Goal: Task Accomplishment & Management: Use online tool/utility

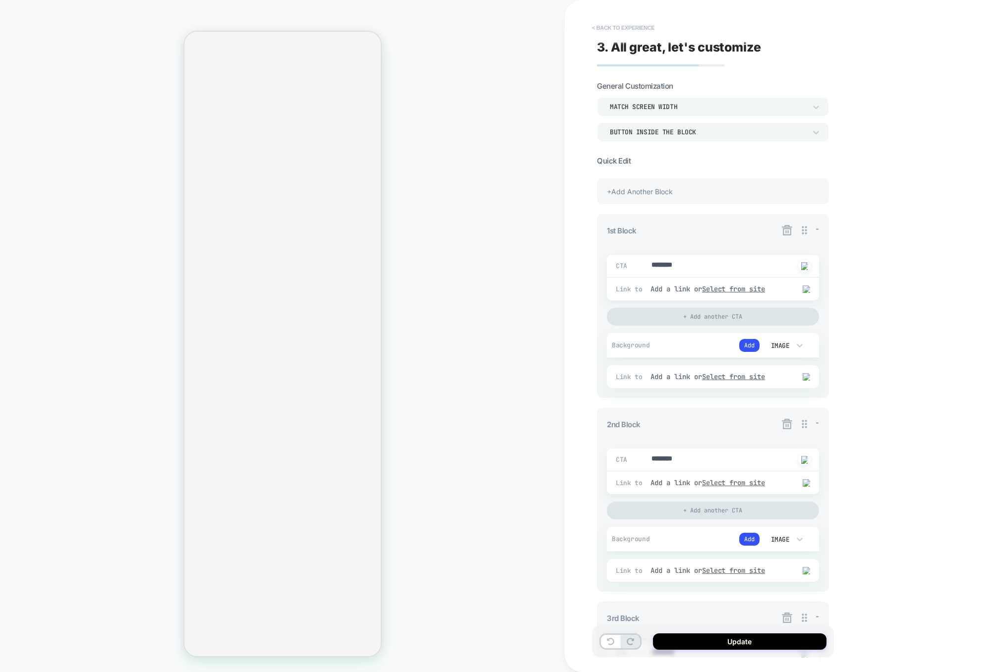
click at [641, 29] on button "< Back to experience" at bounding box center [623, 28] width 72 height 16
type textarea "*"
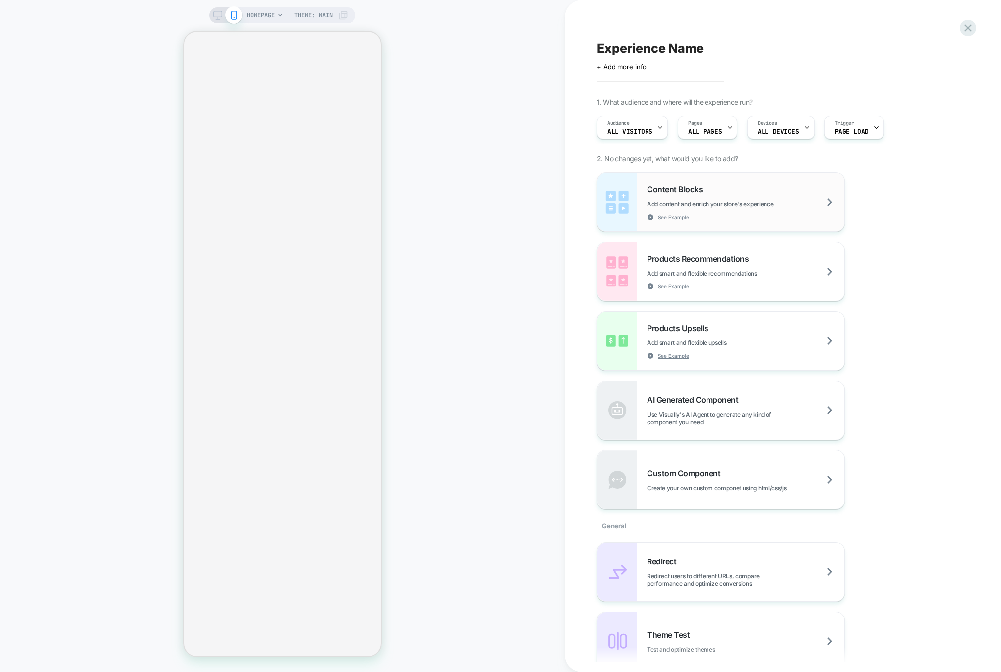
click at [752, 194] on div "Content Blocks Add content and enrich your store's experience See Example" at bounding box center [745, 202] width 197 height 36
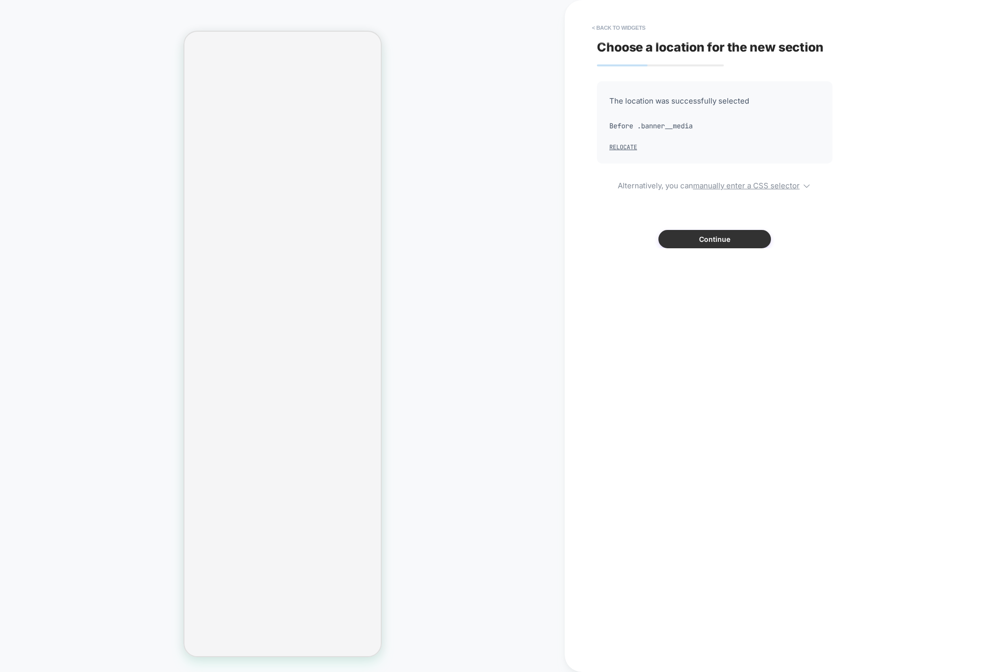
click at [706, 237] on button "Continue" at bounding box center [714, 239] width 113 height 18
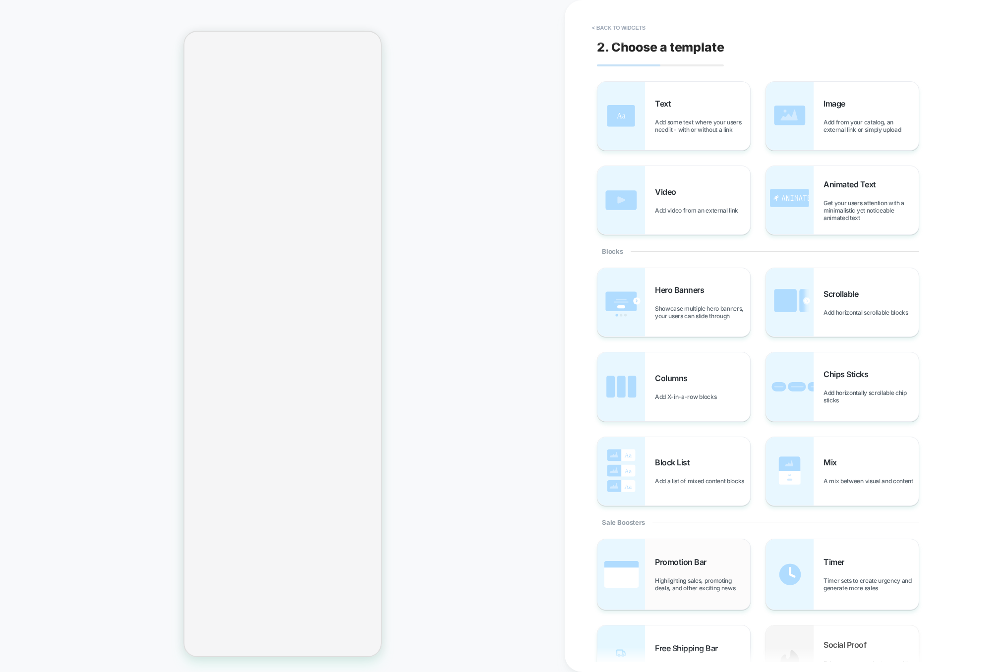
click at [663, 563] on span "Promotion Bar" at bounding box center [683, 562] width 57 height 10
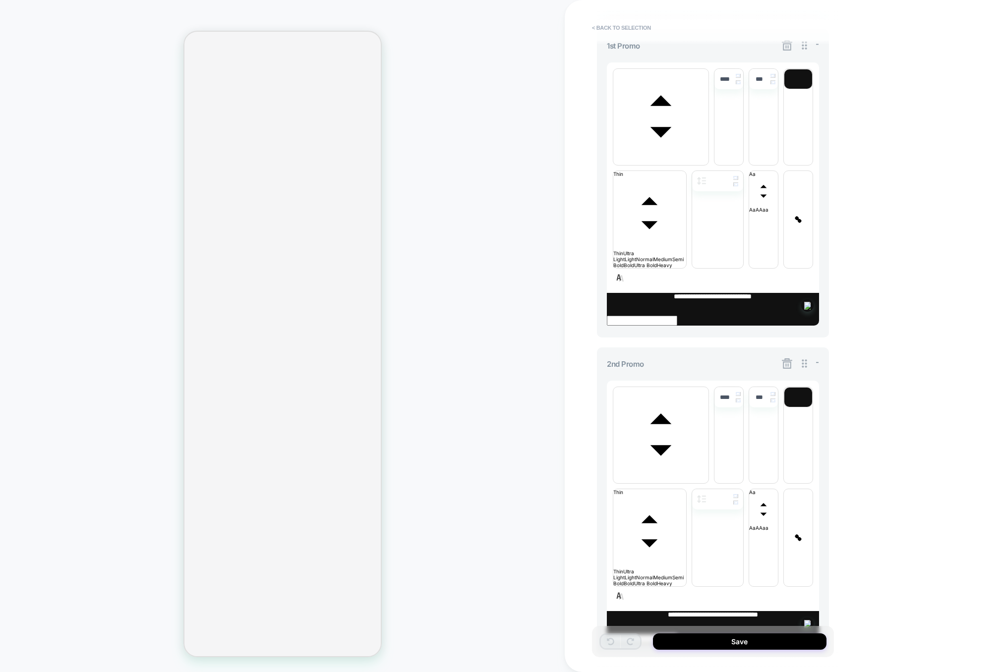
scroll to position [390, 0]
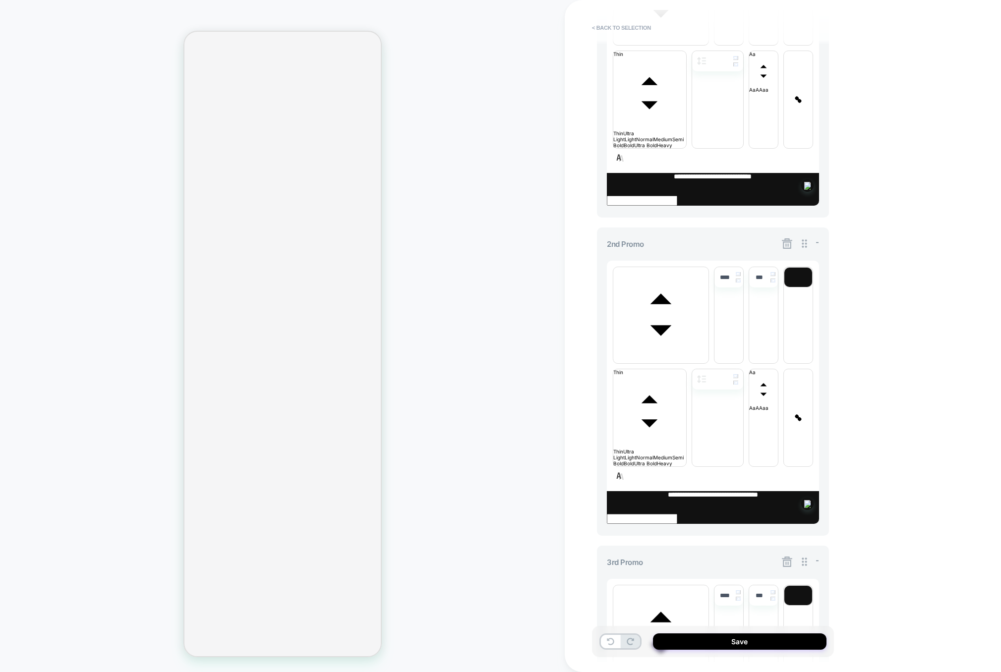
scroll to position [518, 0]
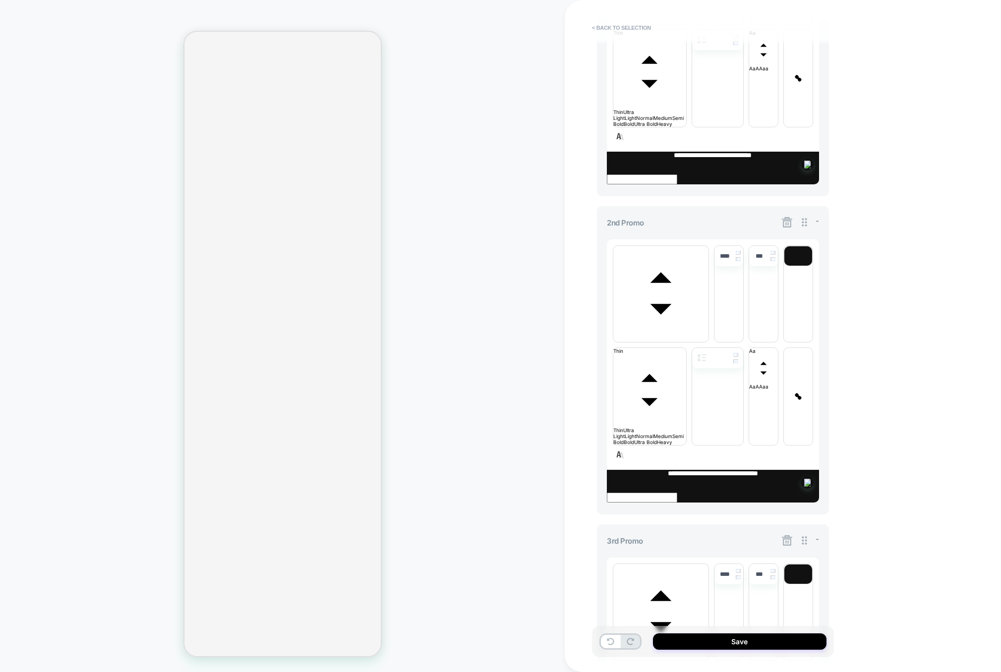
click at [784, 534] on icon at bounding box center [787, 540] width 12 height 12
click at [810, 286] on button "Yes" at bounding box center [814, 287] width 49 height 15
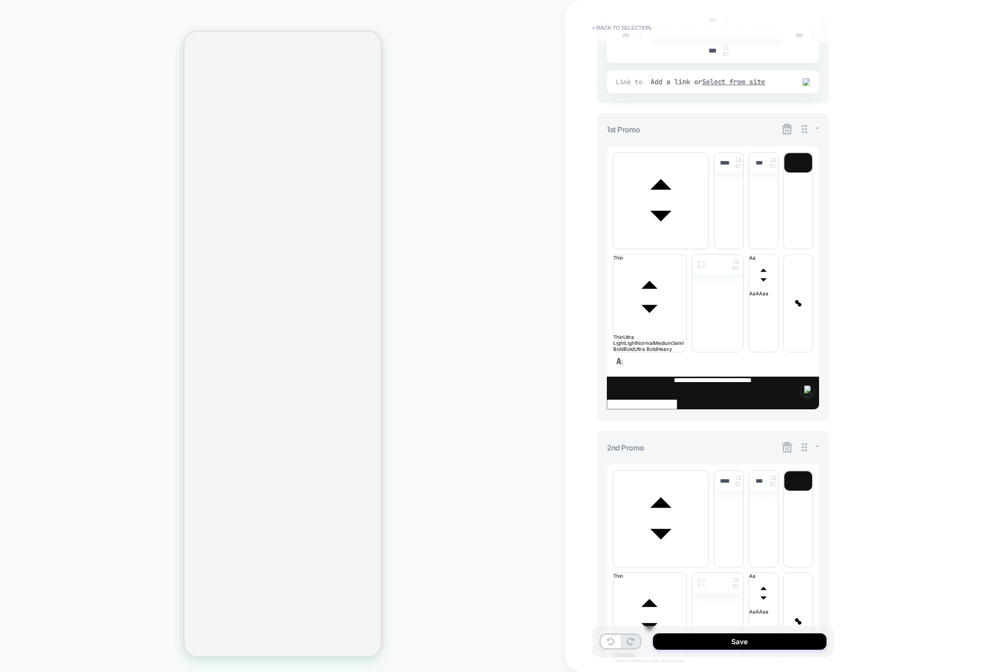
scroll to position [390, 0]
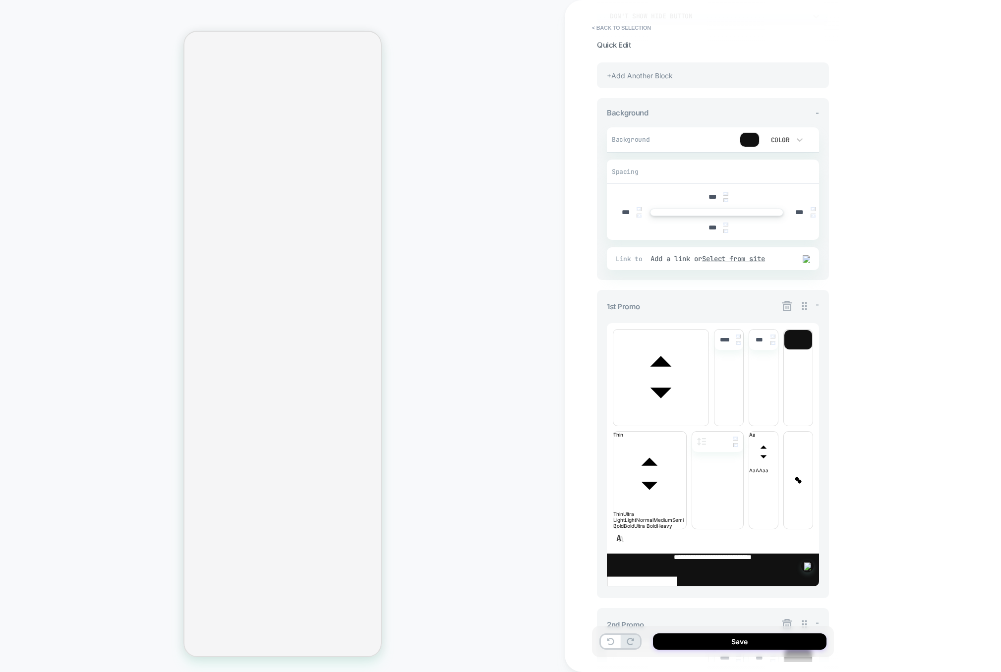
scroll to position [0, 0]
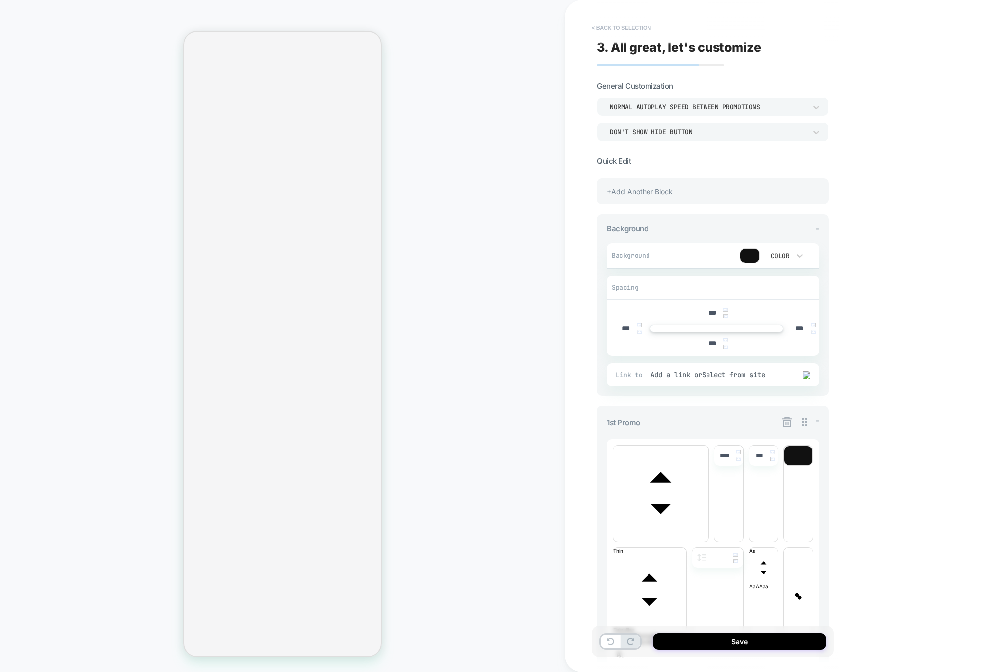
click at [631, 21] on button "< Back to selection" at bounding box center [621, 28] width 69 height 16
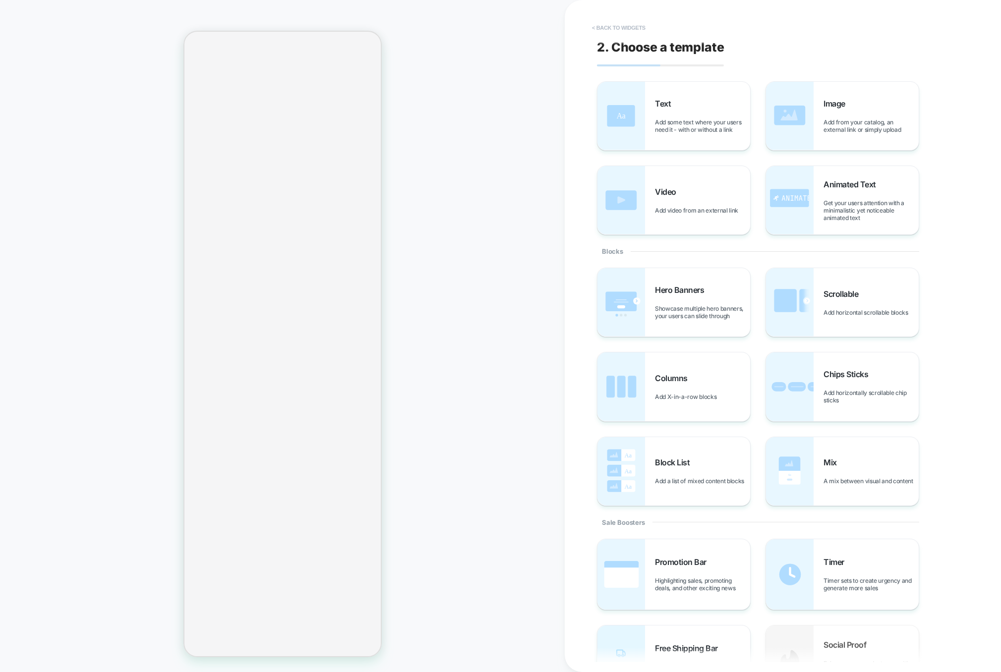
click at [631, 23] on button "< Back to widgets" at bounding box center [618, 28] width 63 height 16
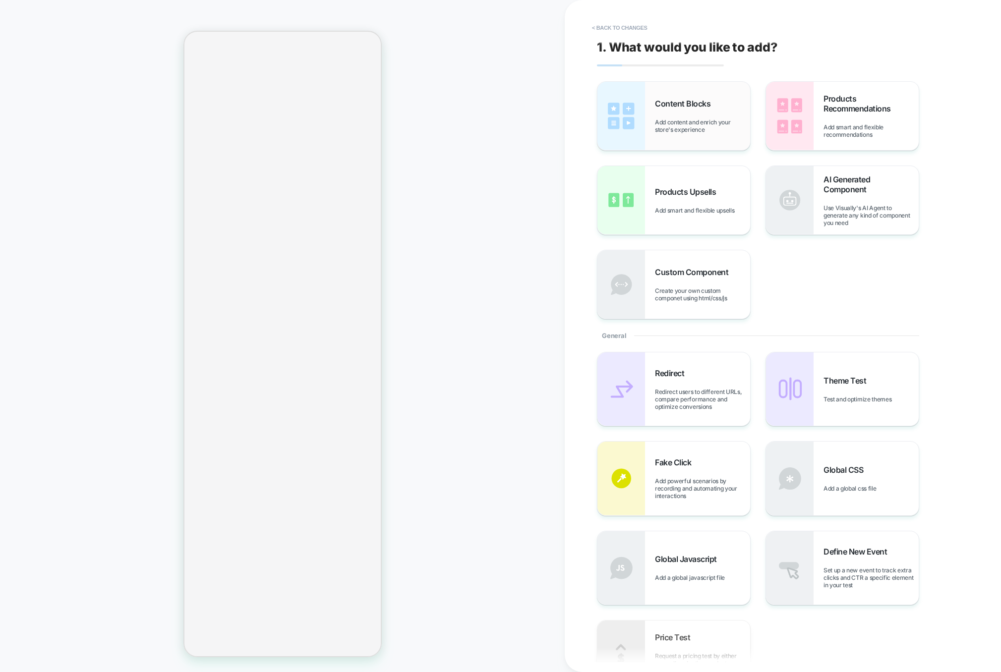
click at [688, 136] on div "Content Blocks Add content and enrich your store's experience" at bounding box center [673, 116] width 153 height 68
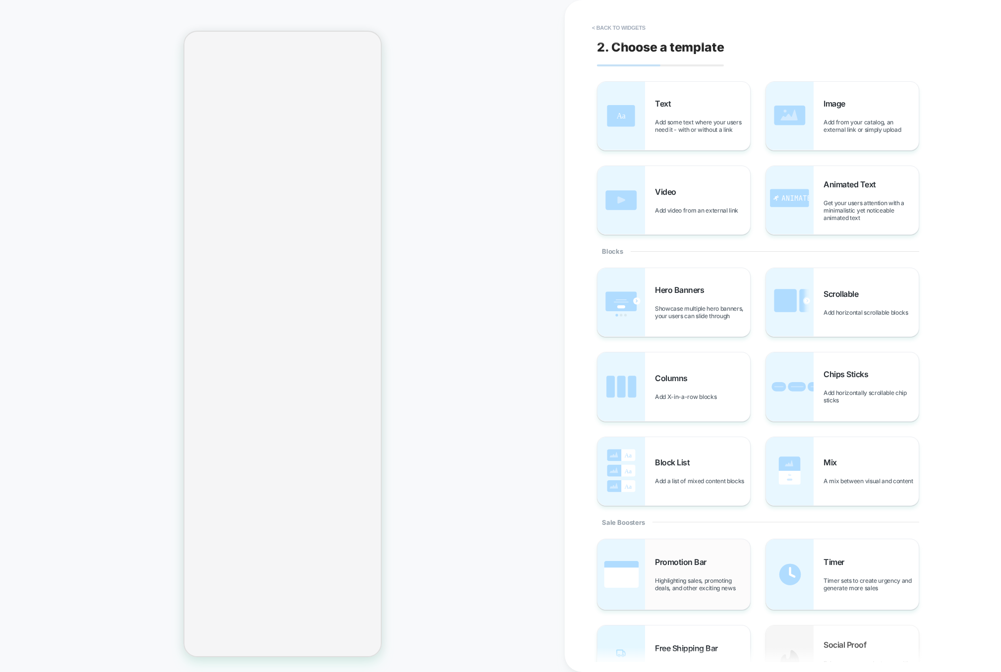
click at [671, 563] on span "Promotion Bar" at bounding box center [683, 562] width 57 height 10
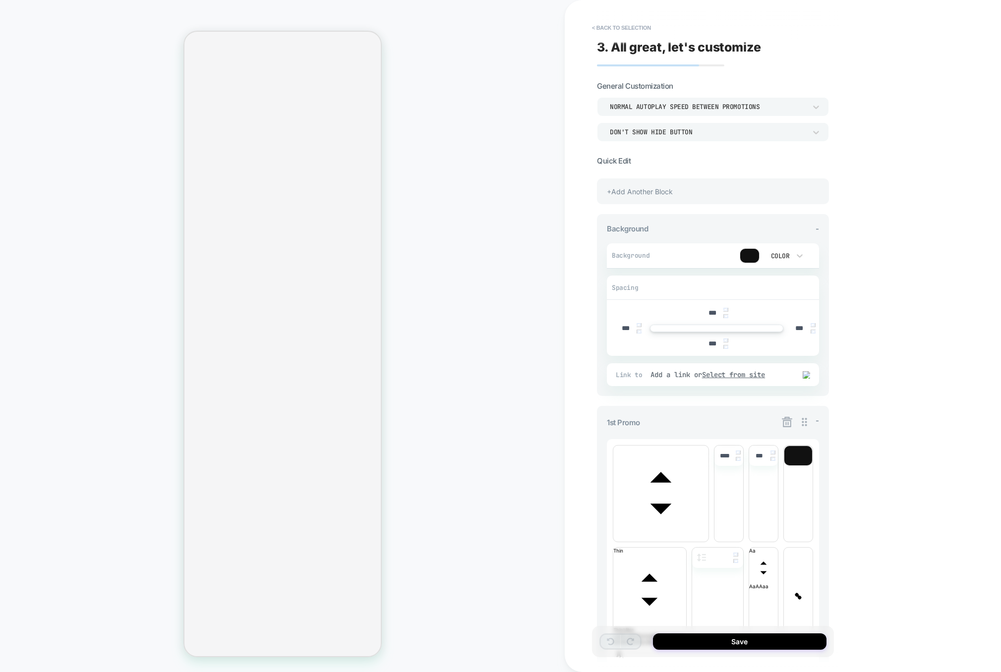
click at [641, 193] on div "+Add Another Block" at bounding box center [713, 191] width 232 height 26
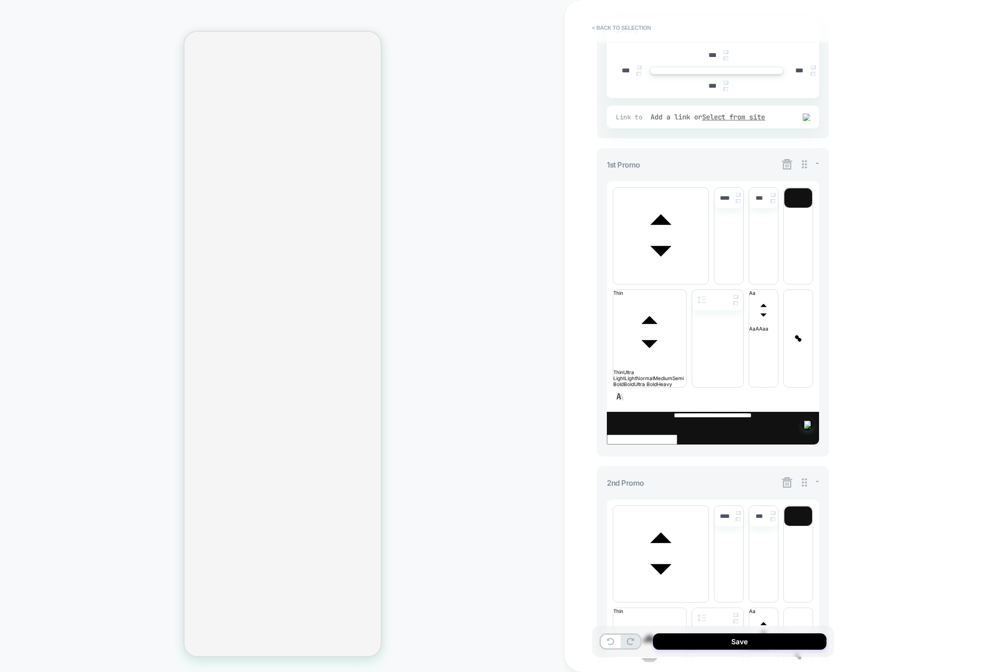
scroll to position [518, 0]
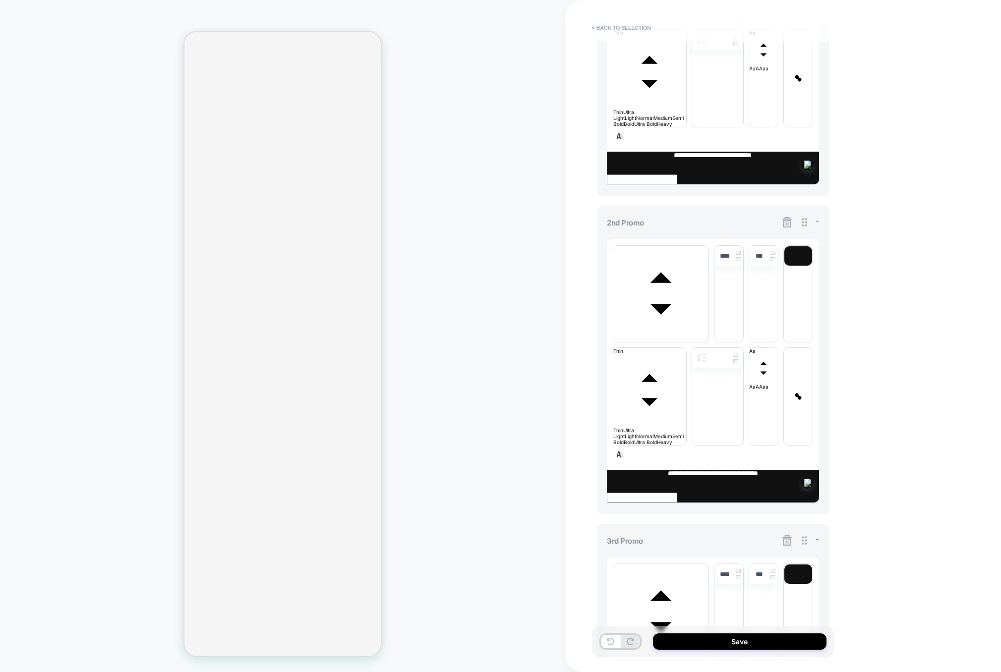
click at [812, 448] on button "Yes" at bounding box center [814, 450] width 49 height 15
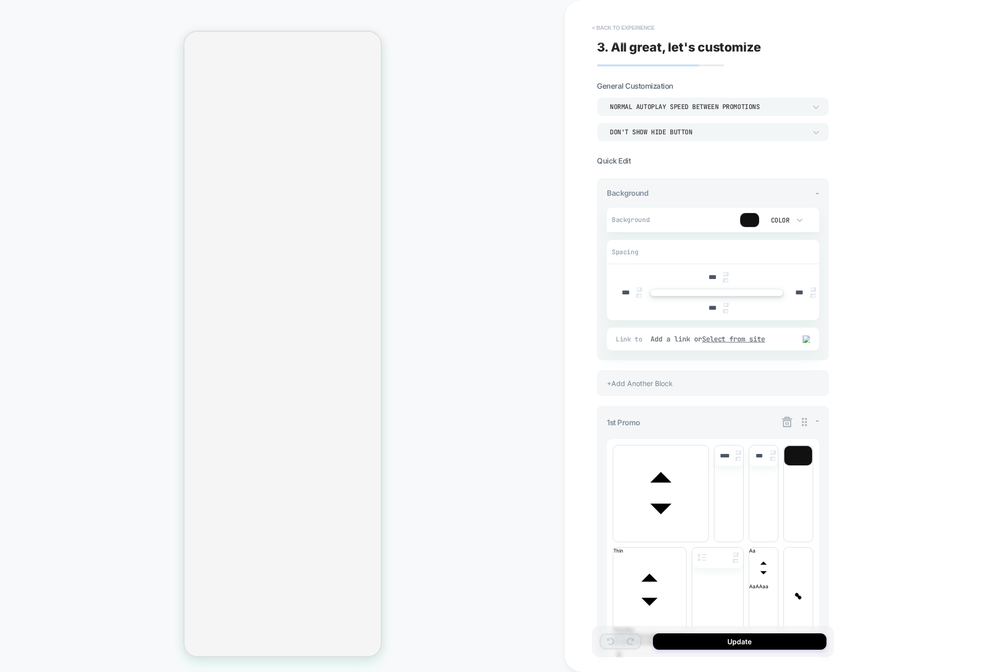
click at [645, 27] on button "< Back to experience" at bounding box center [623, 28] width 72 height 16
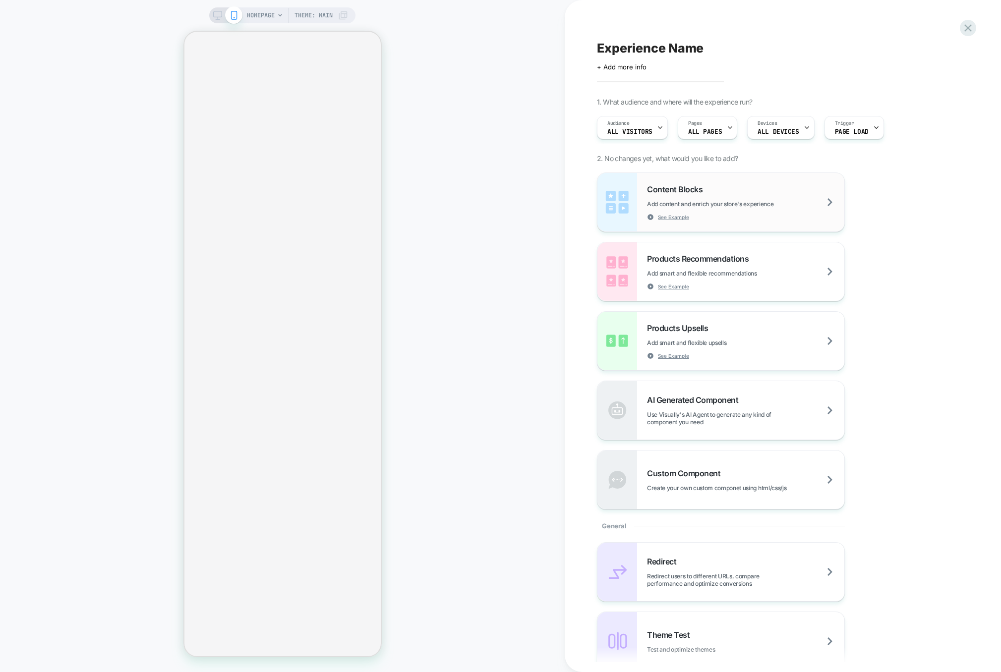
click at [747, 198] on div "Content Blocks Add content and enrich your store's experience See Example" at bounding box center [745, 202] width 197 height 36
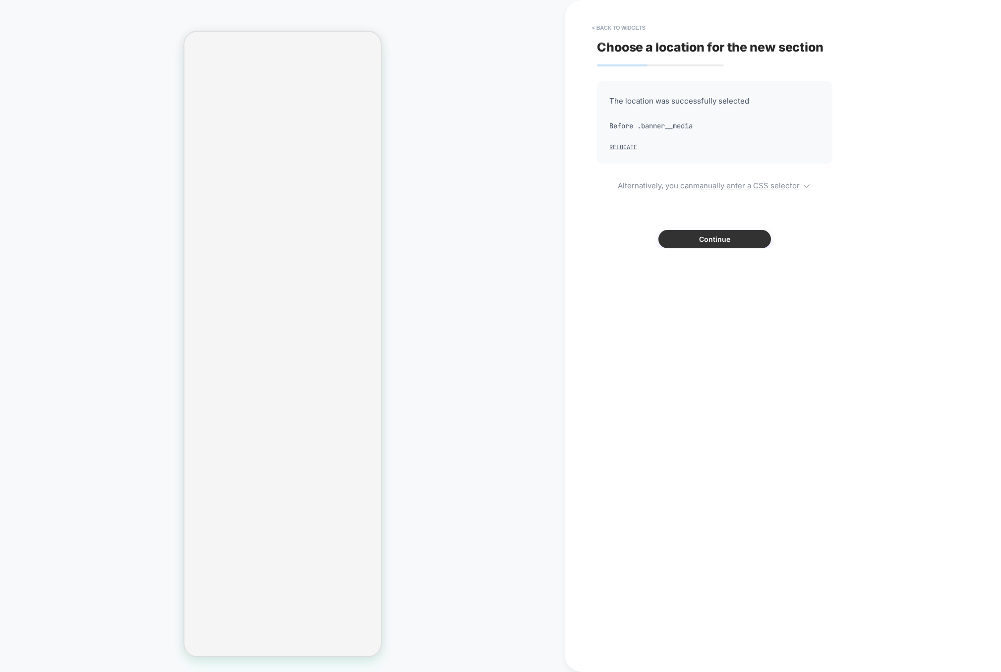
click at [684, 238] on button "Continue" at bounding box center [714, 239] width 113 height 18
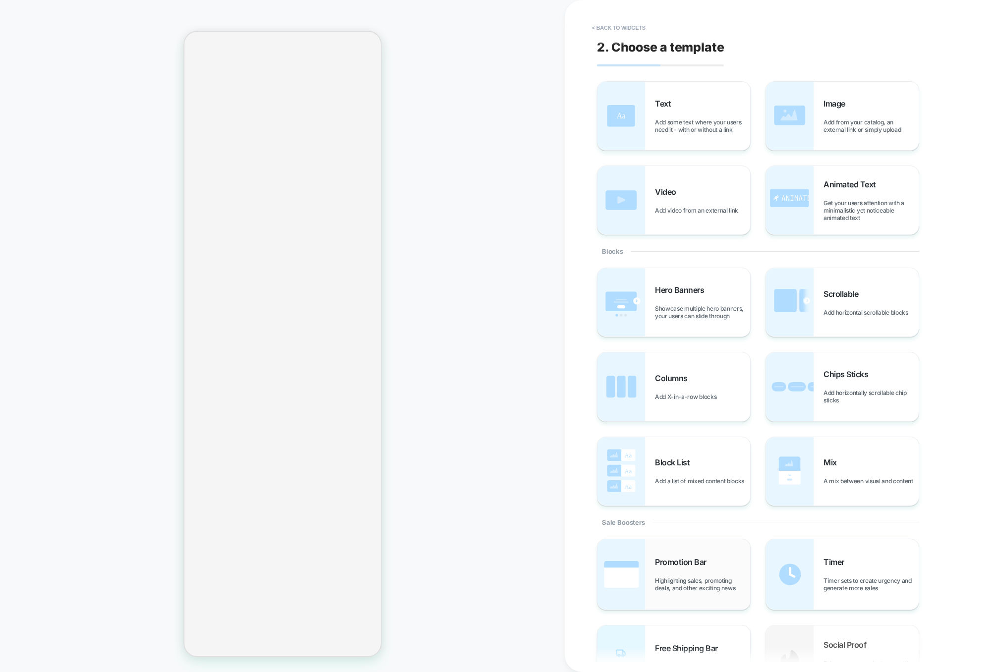
click at [681, 599] on div "Promotion Bar Highlighting sales, promoting deals, and other exciting news" at bounding box center [673, 574] width 153 height 70
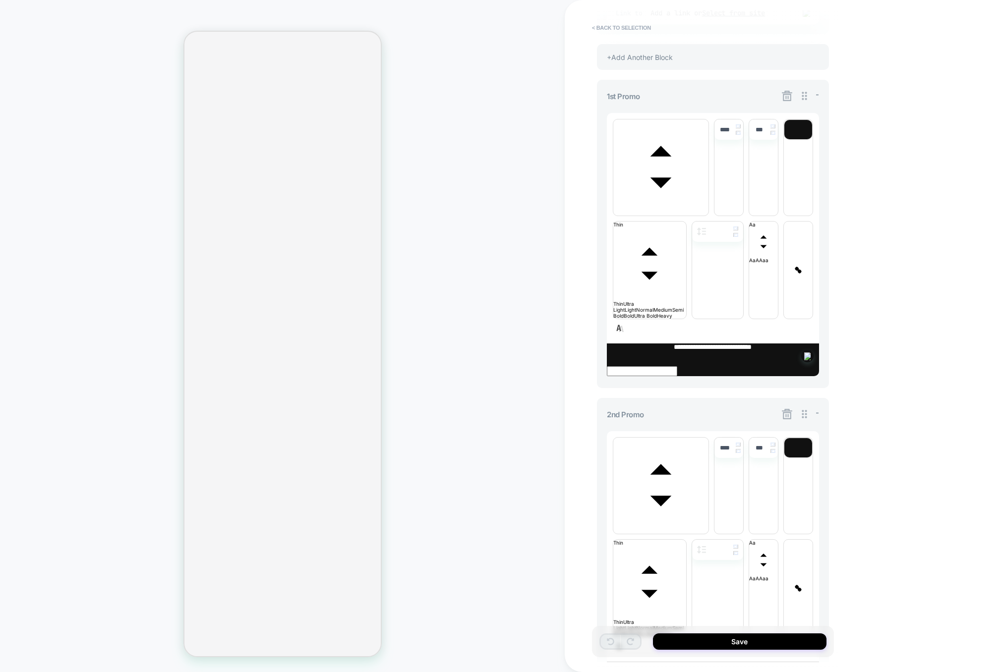
scroll to position [323, 0]
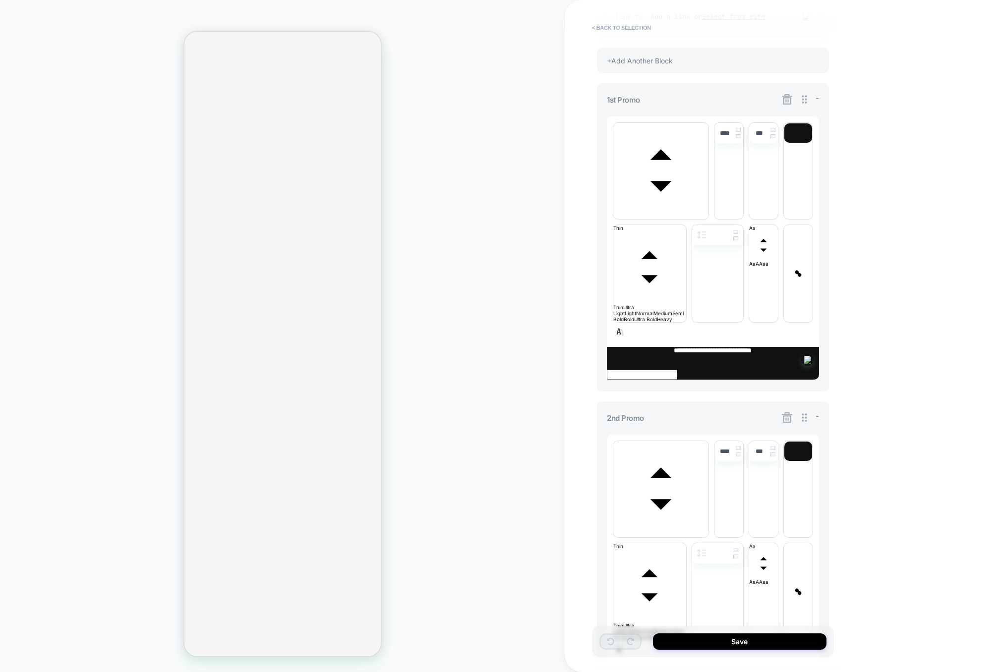
click at [788, 100] on icon at bounding box center [787, 99] width 10 height 10
click at [796, 158] on button "Yes" at bounding box center [814, 156] width 49 height 15
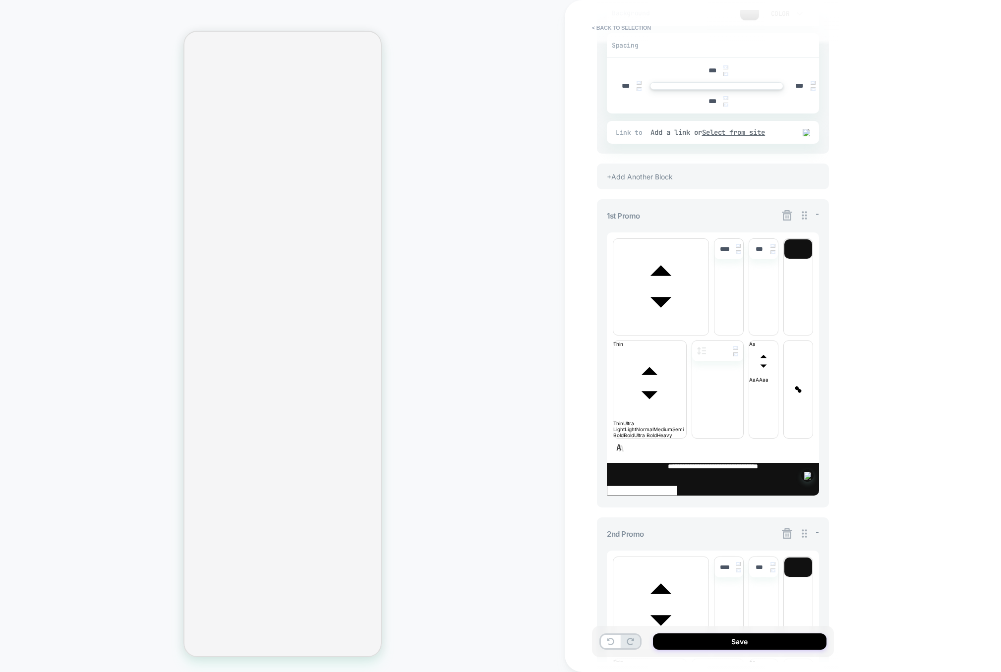
scroll to position [205, 0]
click at [700, 181] on div "+Add Another Block" at bounding box center [713, 178] width 232 height 26
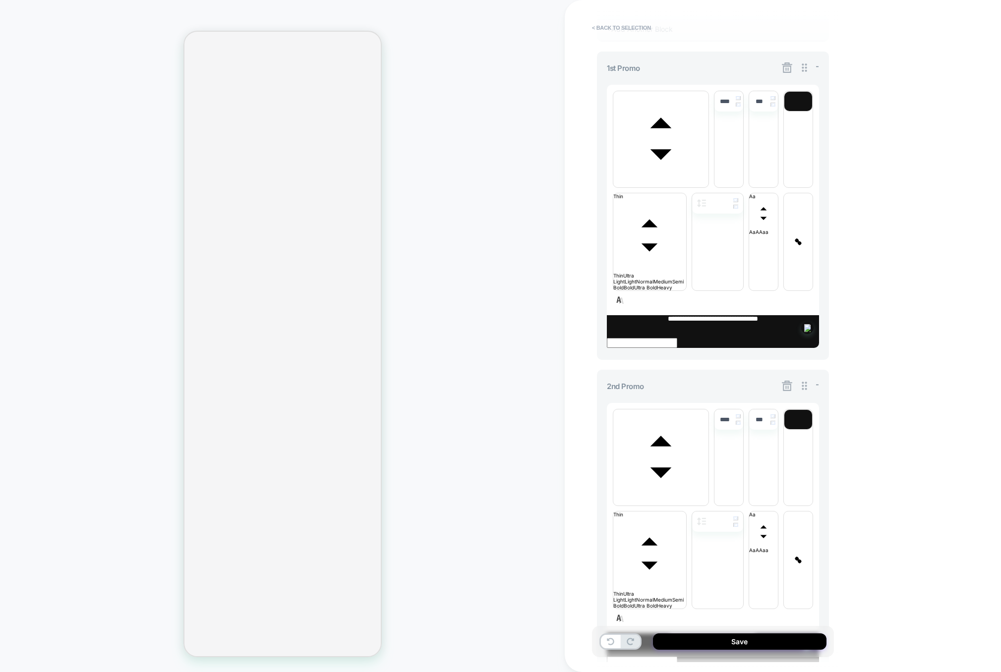
scroll to position [390, 0]
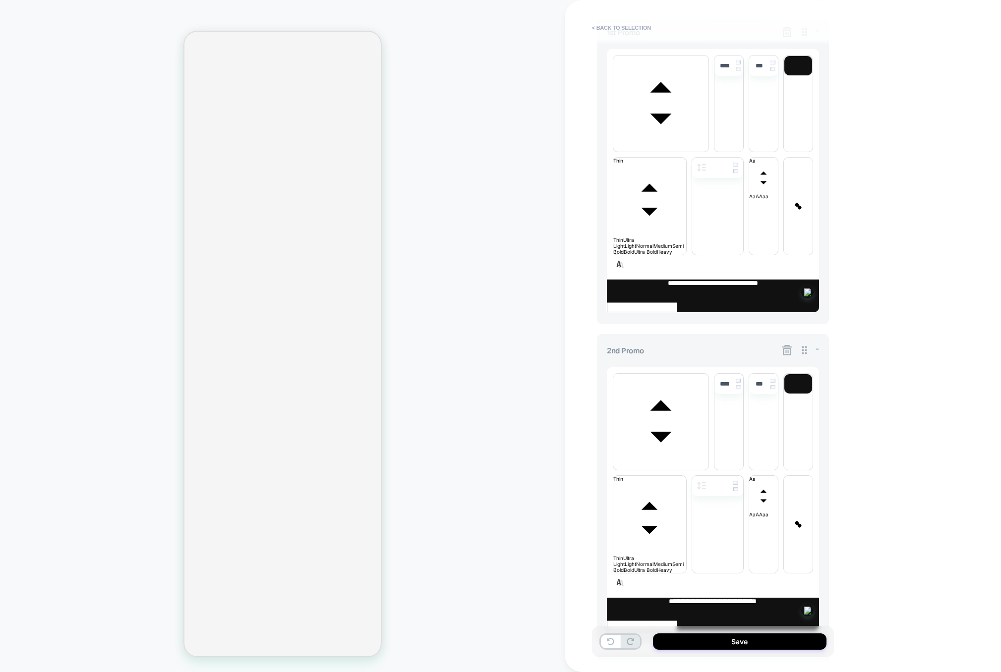
click at [784, 344] on icon at bounding box center [787, 350] width 12 height 12
click at [810, 249] on button "Yes" at bounding box center [814, 251] width 49 height 15
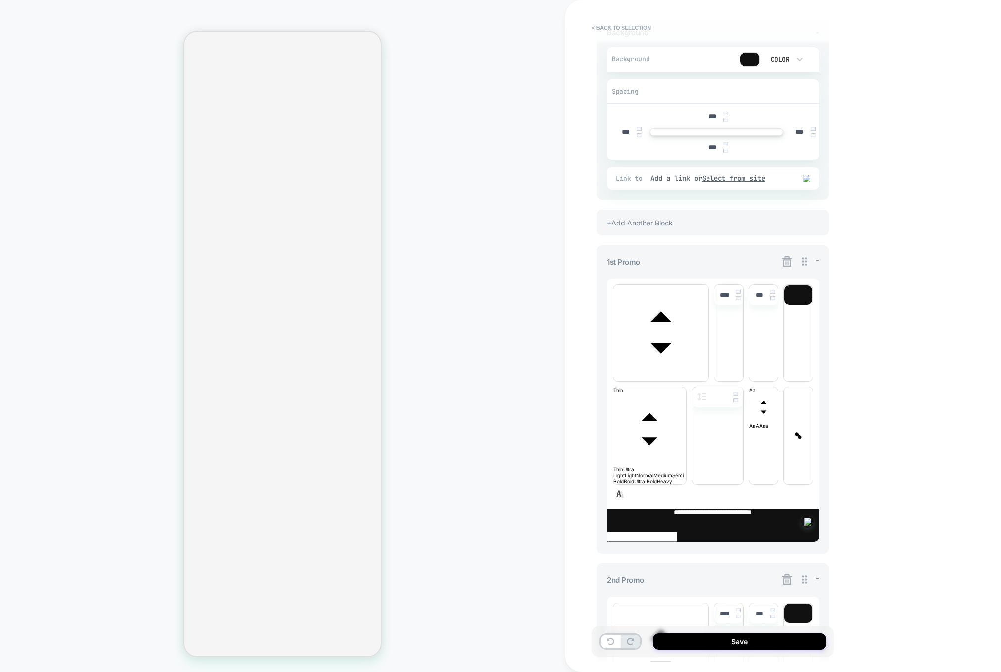
scroll to position [227, 0]
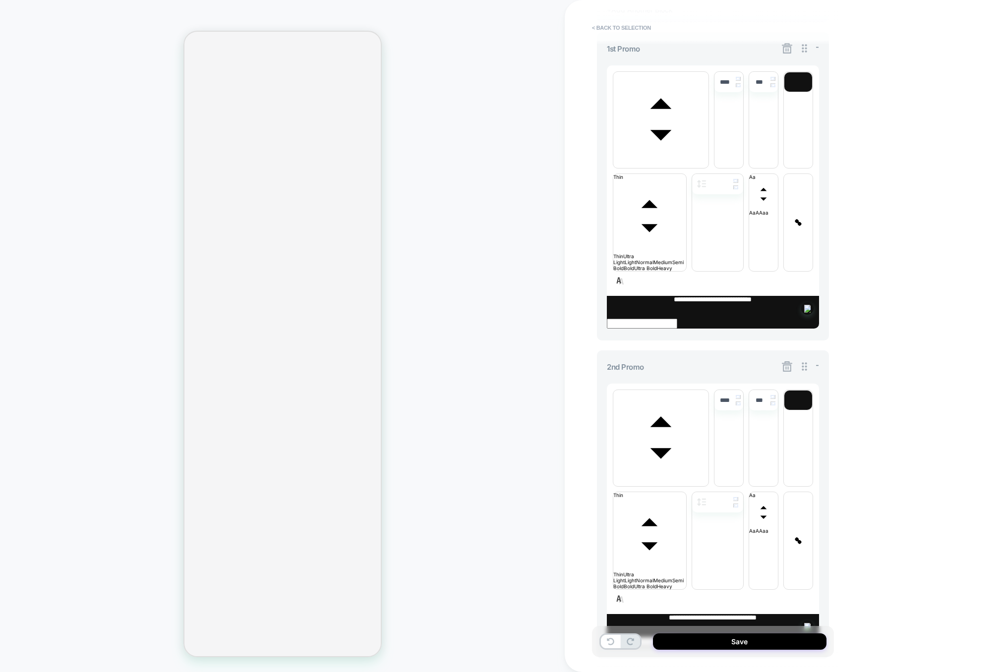
scroll to position [390, 0]
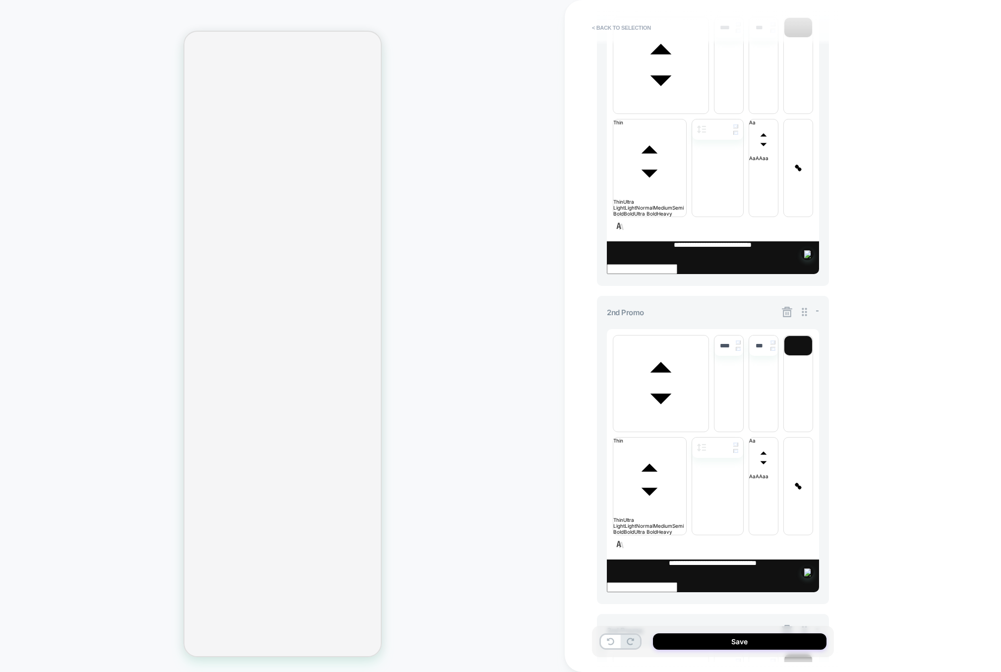
scroll to position [415, 0]
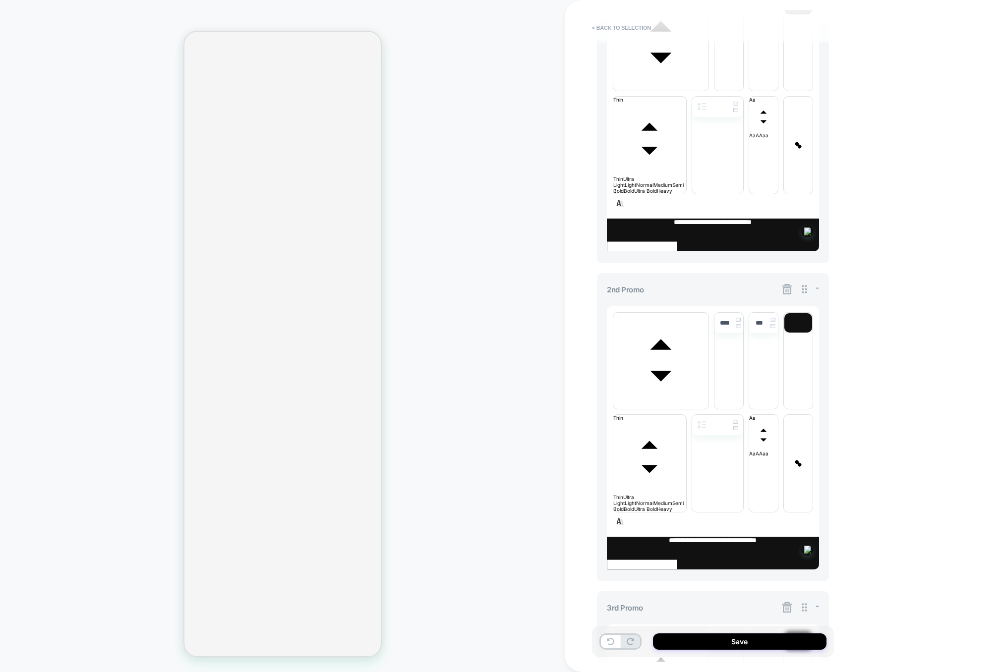
click at [786, 601] on icon at bounding box center [787, 607] width 12 height 12
click at [811, 350] on button "Yes" at bounding box center [814, 354] width 49 height 15
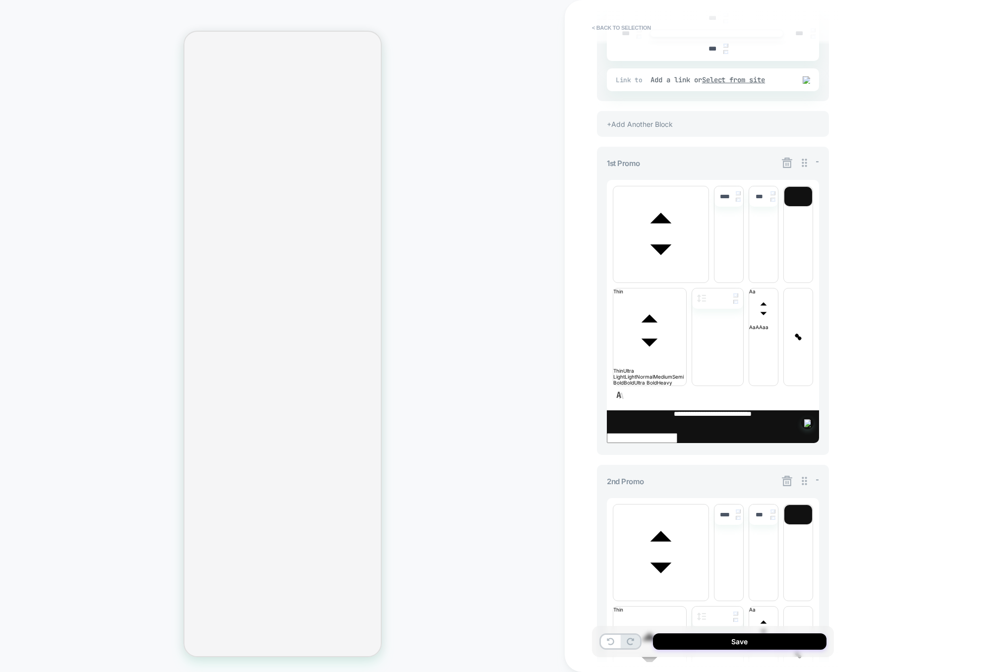
scroll to position [390, 0]
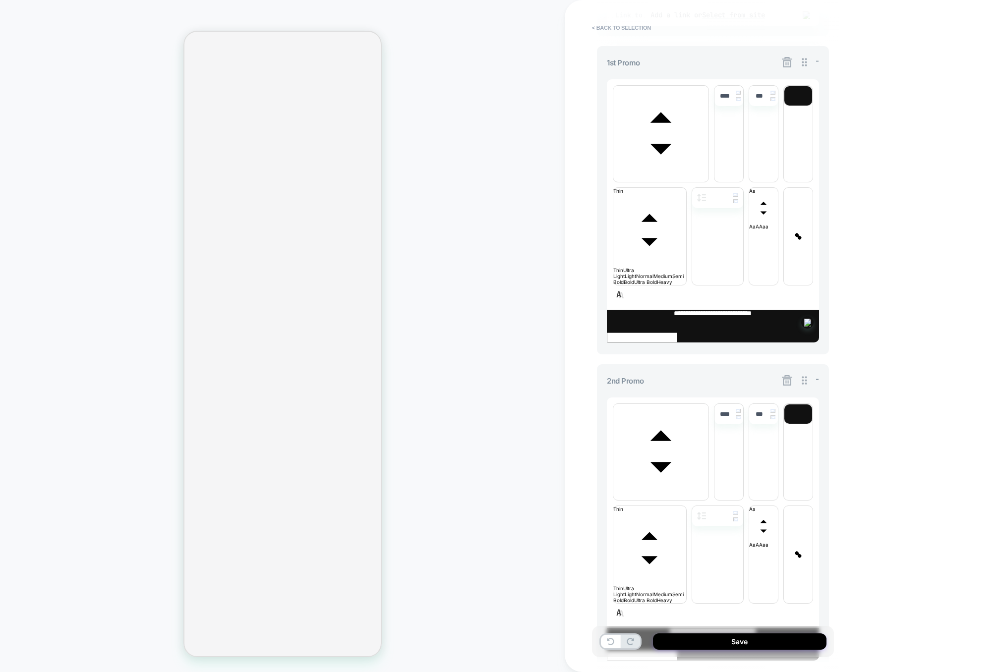
scroll to position [323, 0]
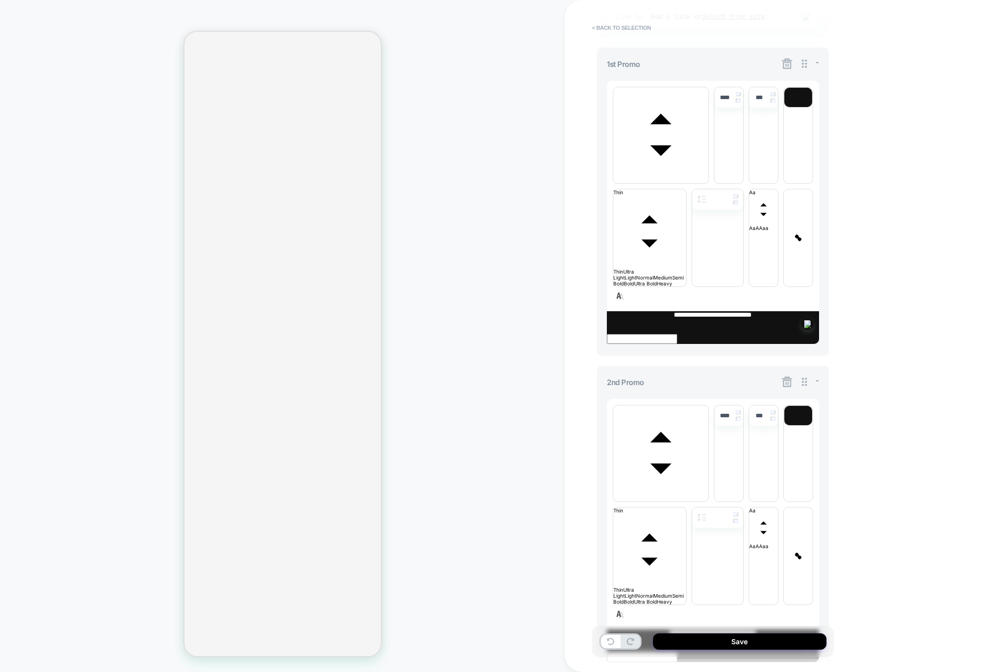
click at [783, 377] on icon at bounding box center [787, 382] width 10 height 10
click at [809, 287] on button "Yes" at bounding box center [814, 284] width 49 height 15
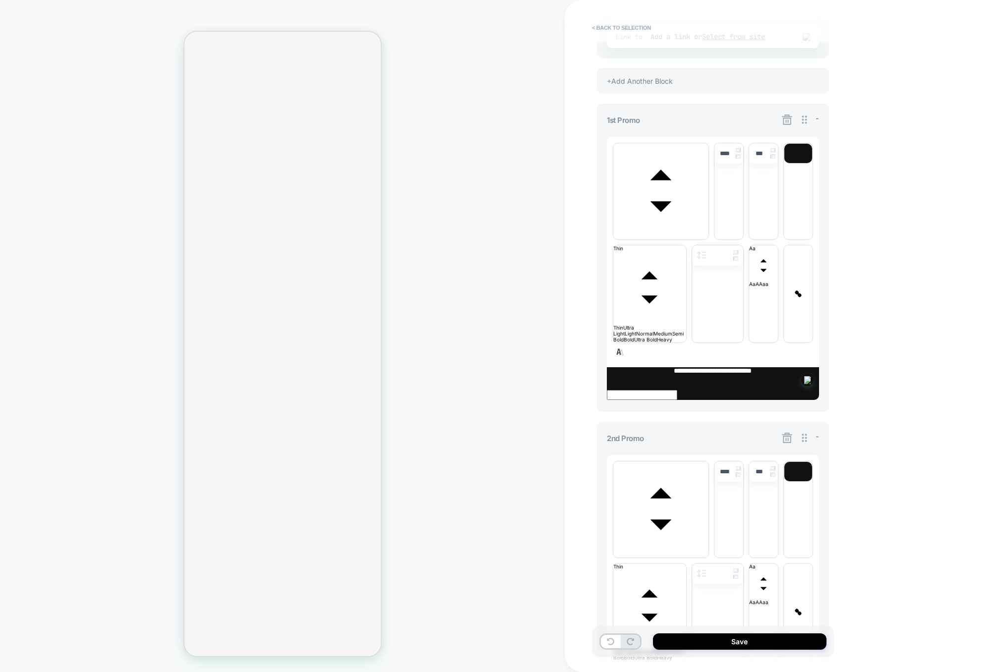
scroll to position [299, 0]
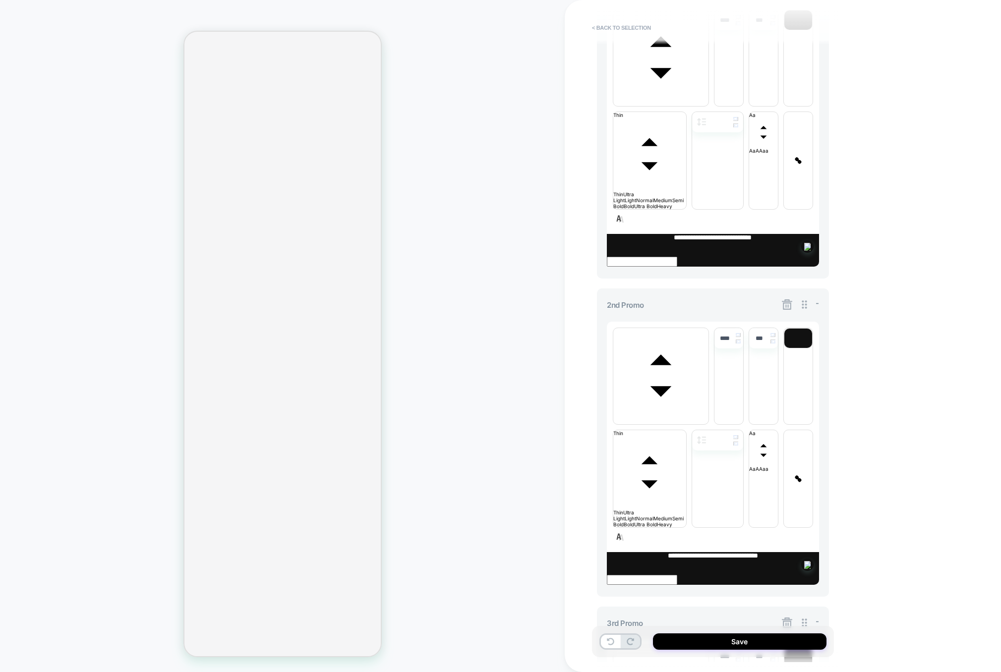
scroll to position [399, 0]
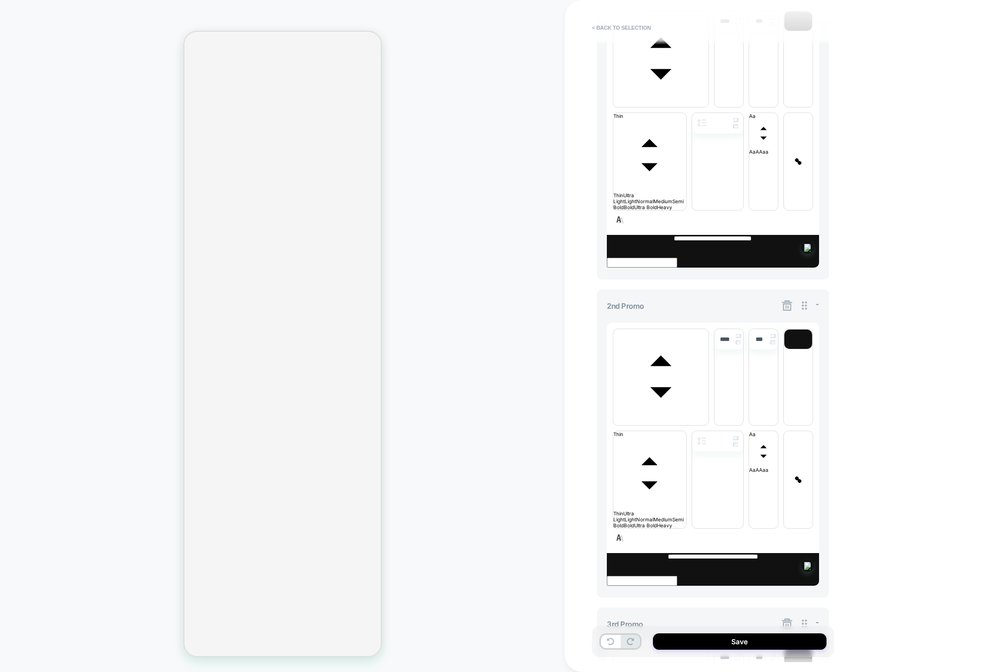
click at [784, 299] on icon at bounding box center [787, 305] width 12 height 12
click at [806, 208] on button "Yes" at bounding box center [814, 207] width 49 height 15
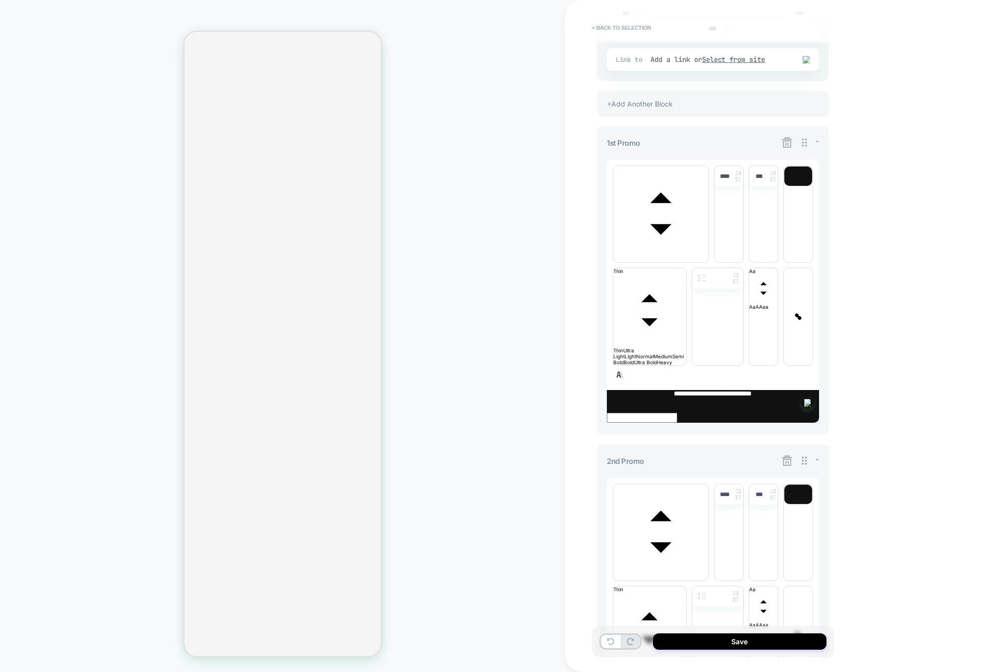
scroll to position [276, 0]
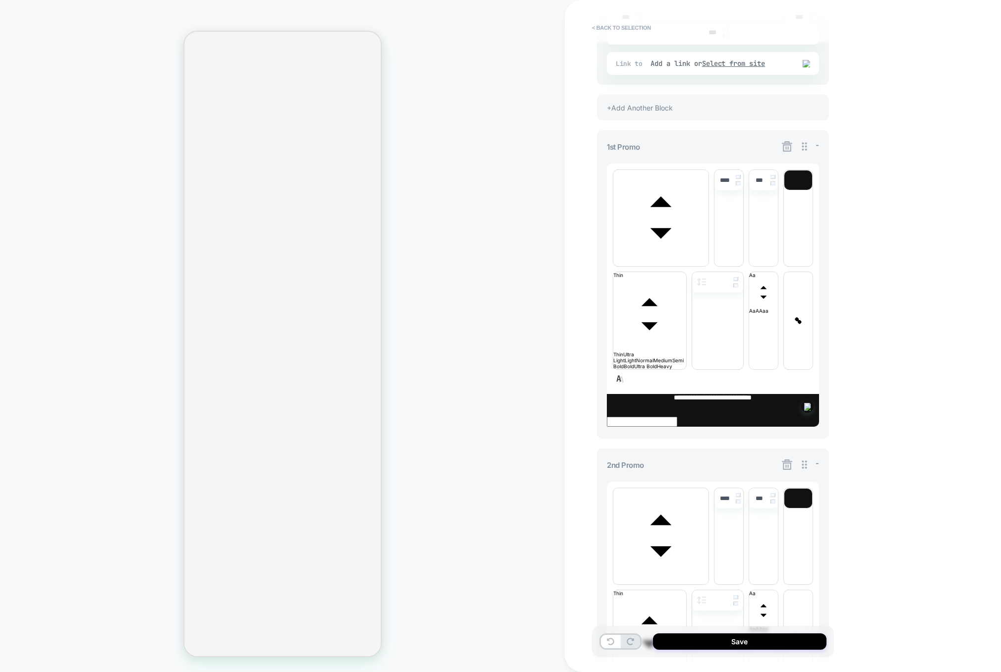
click at [710, 102] on div "+Add Another Block" at bounding box center [713, 108] width 232 height 26
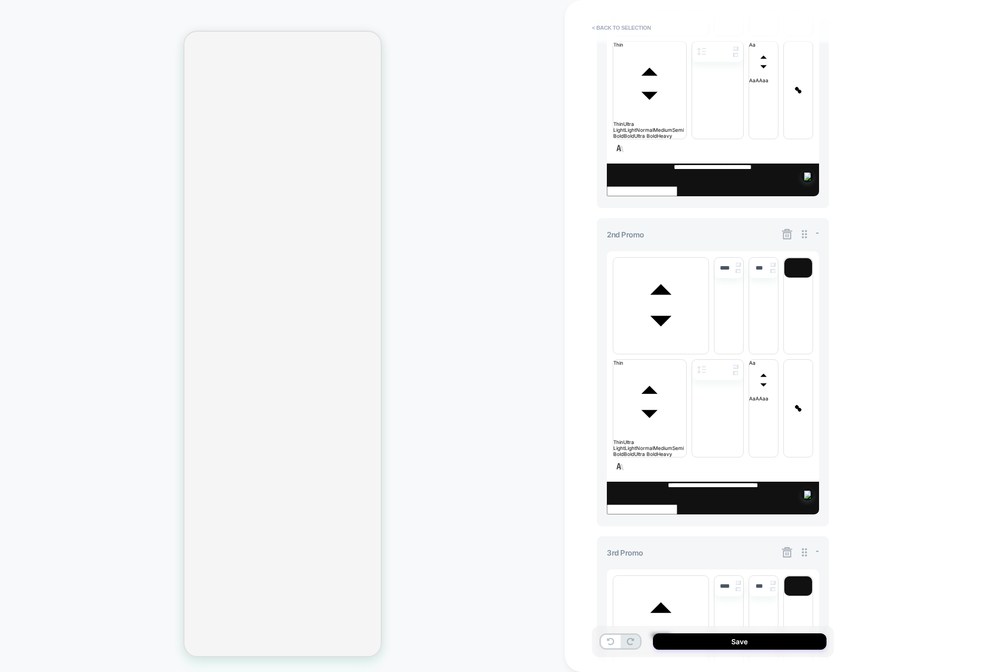
scroll to position [473, 0]
